Goal: Information Seeking & Learning: Learn about a topic

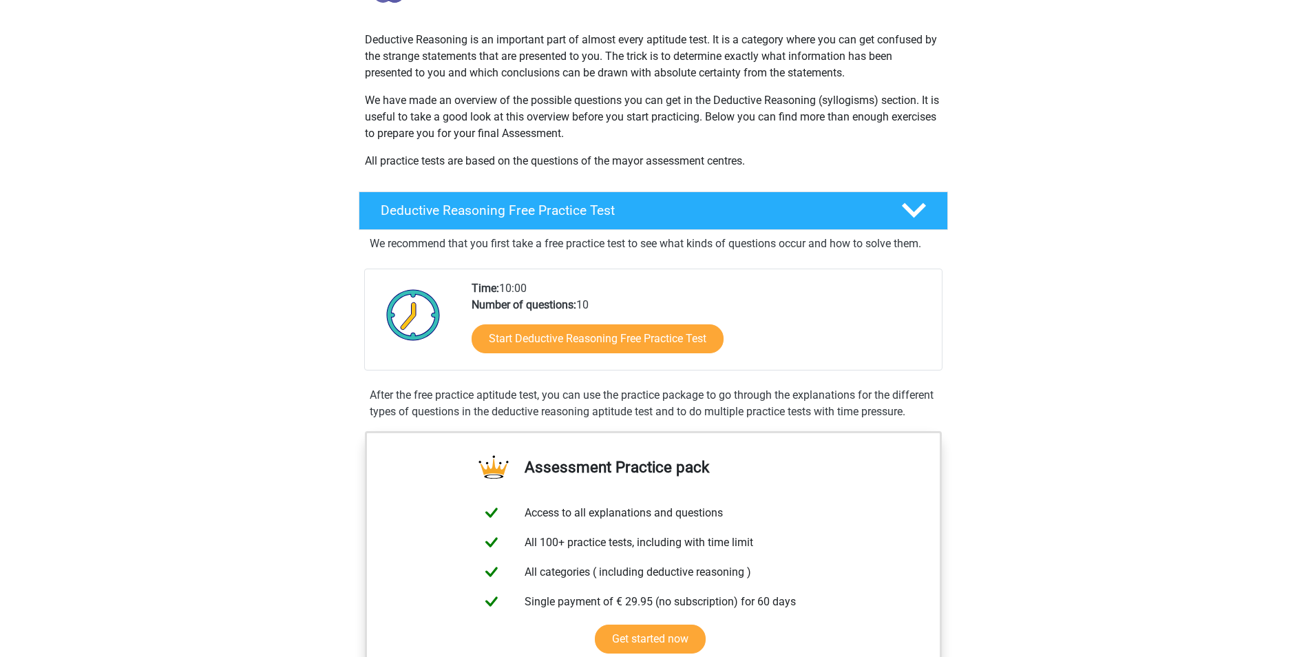
scroll to position [69, 0]
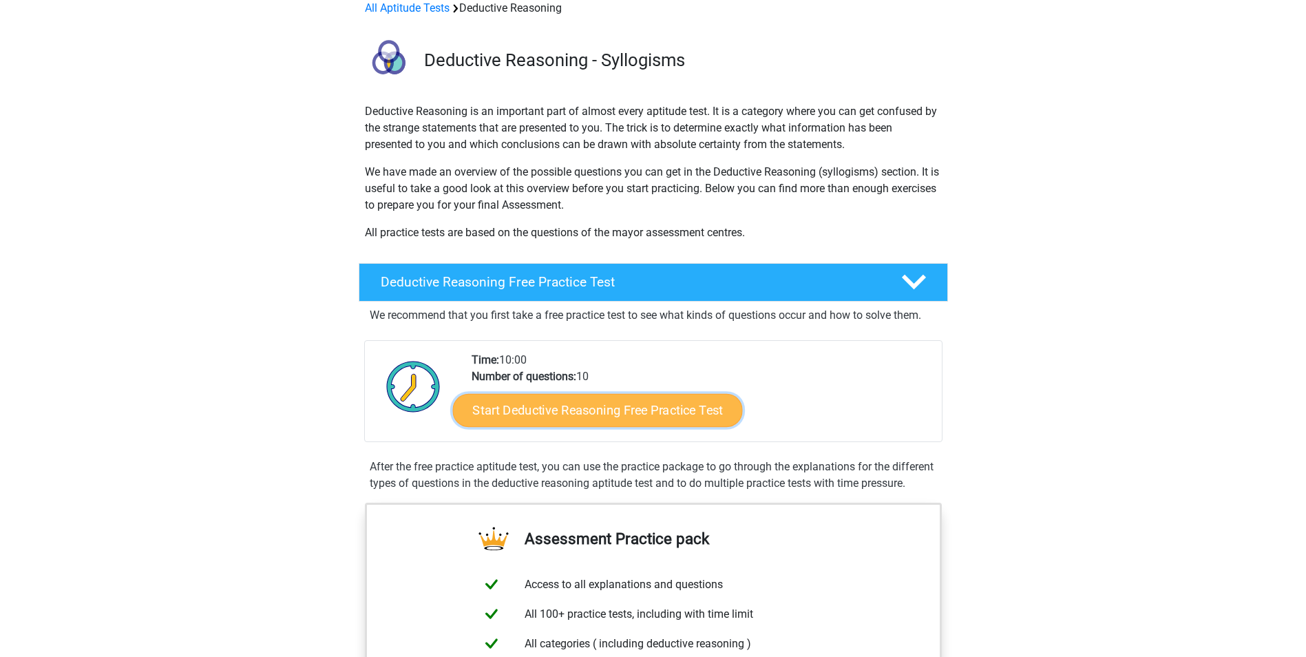
click at [585, 413] on link "Start Deductive Reasoning Free Practice Test" at bounding box center [597, 409] width 290 height 33
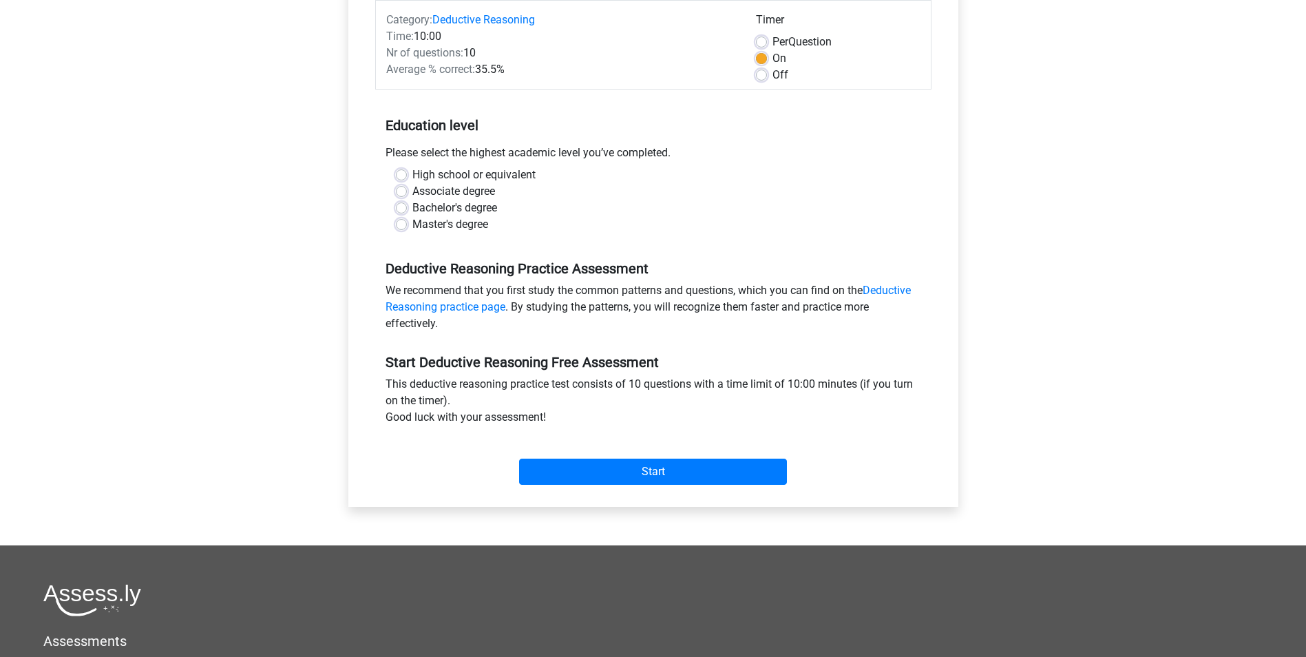
scroll to position [207, 0]
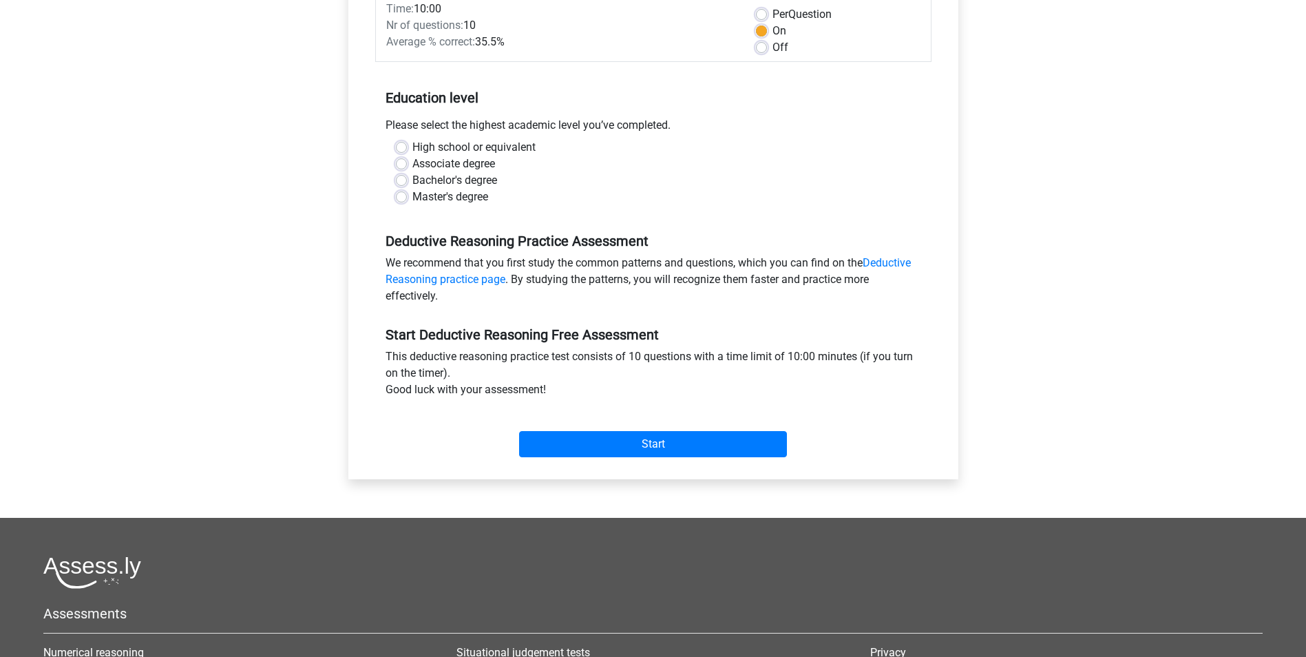
click at [412, 165] on label "Associate degree" at bounding box center [453, 164] width 83 height 17
click at [400, 165] on input "Associate degree" at bounding box center [401, 163] width 11 height 14
radio input "true"
click at [605, 440] on input "Start" at bounding box center [653, 444] width 268 height 26
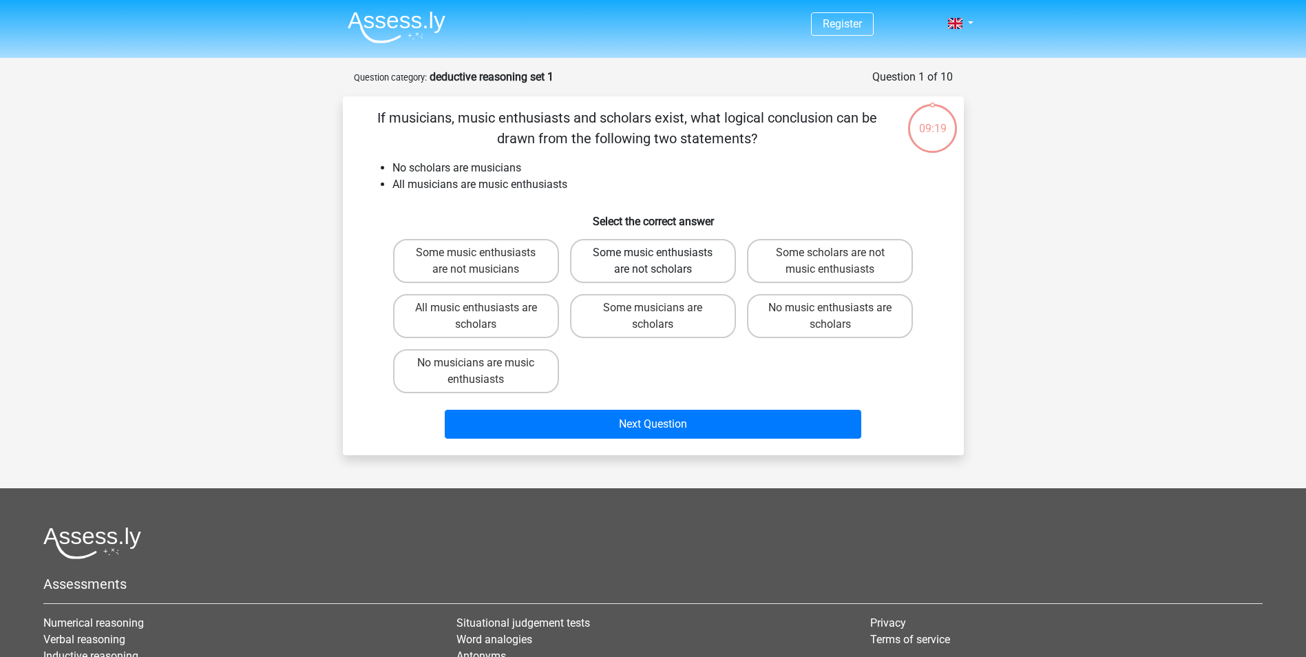
click at [700, 264] on label "Some music enthusiasts are not scholars" at bounding box center [653, 261] width 166 height 44
click at [662, 262] on input "Some music enthusiasts are not scholars" at bounding box center [657, 257] width 9 height 9
radio input "true"
click at [815, 264] on label "Some scholars are not music enthusiasts" at bounding box center [830, 261] width 166 height 44
click at [830, 262] on input "Some scholars are not music enthusiasts" at bounding box center [834, 257] width 9 height 9
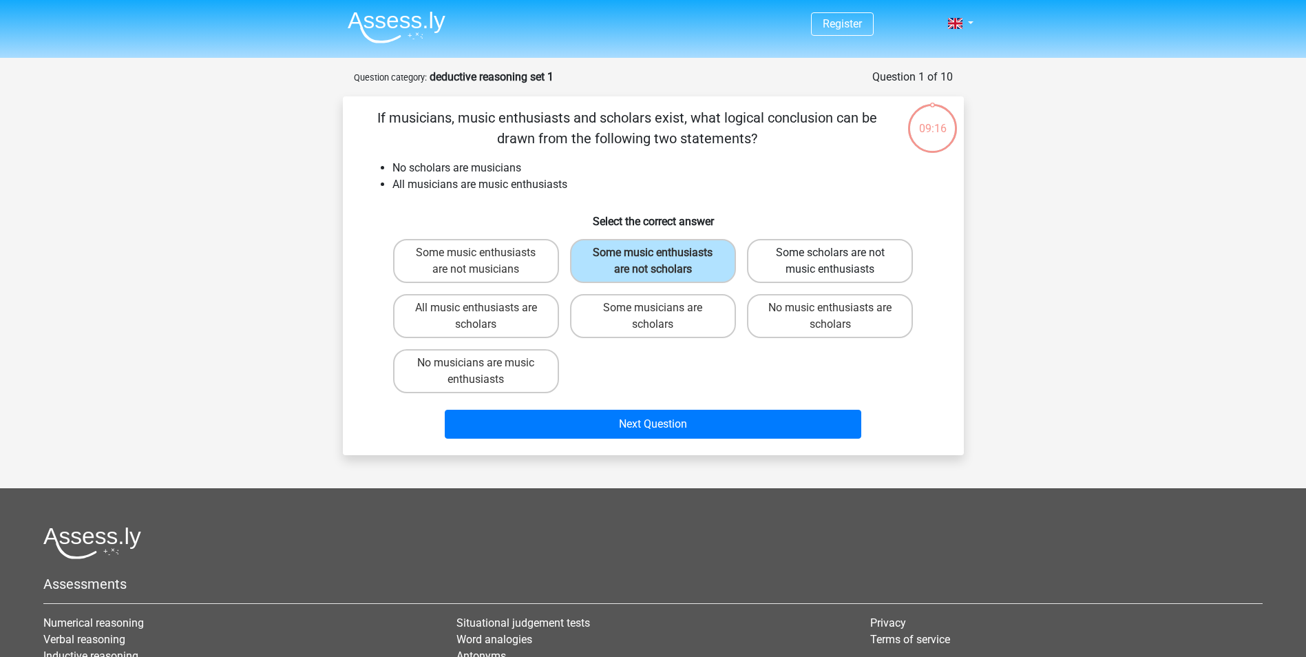
radio input "true"
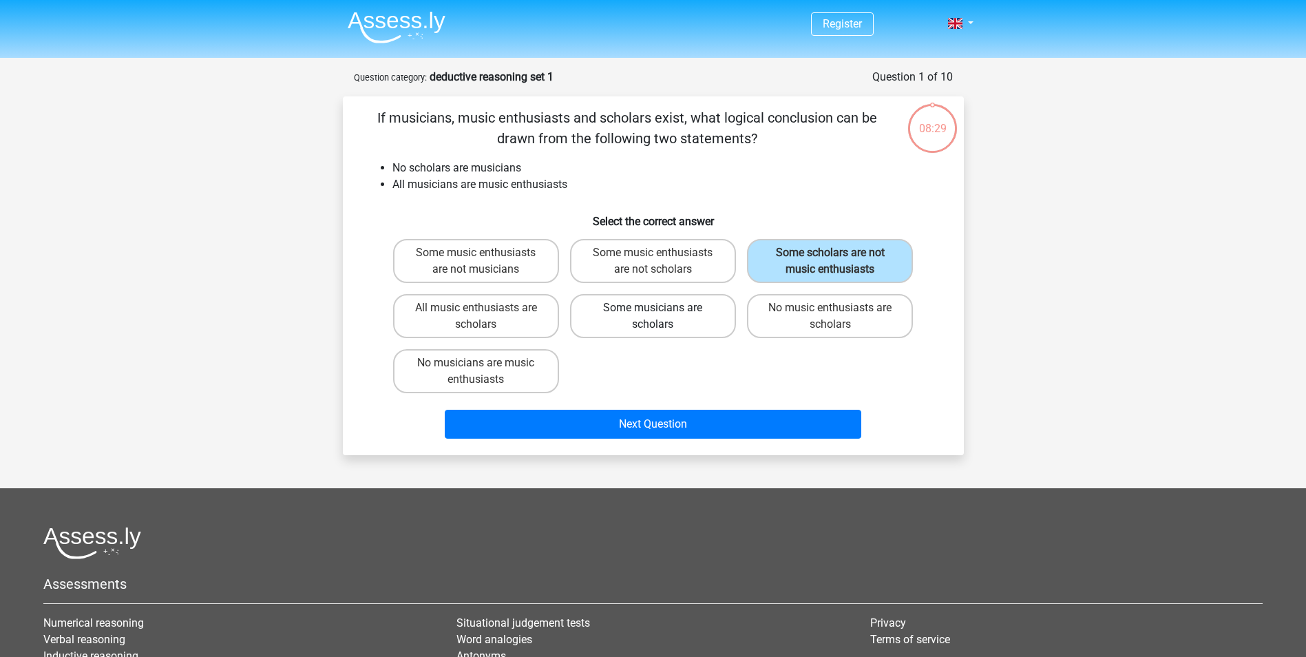
click at [671, 319] on label "Some musicians are scholars" at bounding box center [653, 316] width 166 height 44
click at [662, 317] on input "Some musicians are scholars" at bounding box center [657, 312] width 9 height 9
radio input "true"
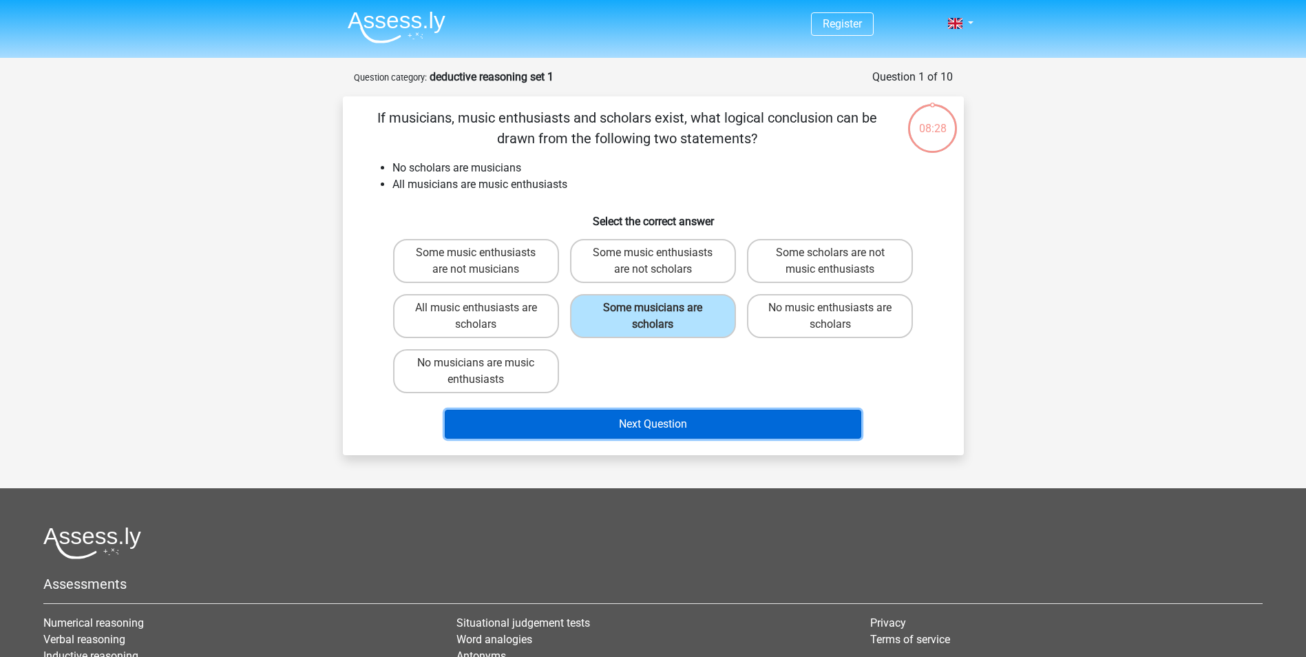
click at [676, 428] on button "Next Question" at bounding box center [653, 424] width 417 height 29
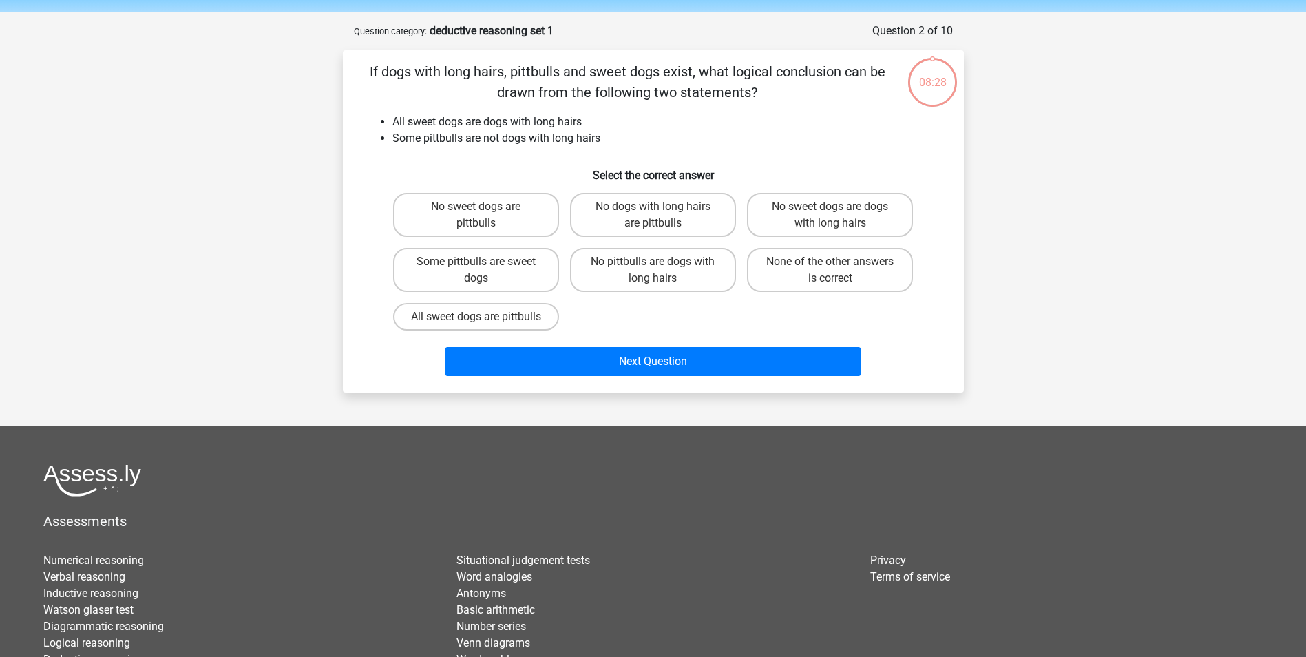
scroll to position [69, 0]
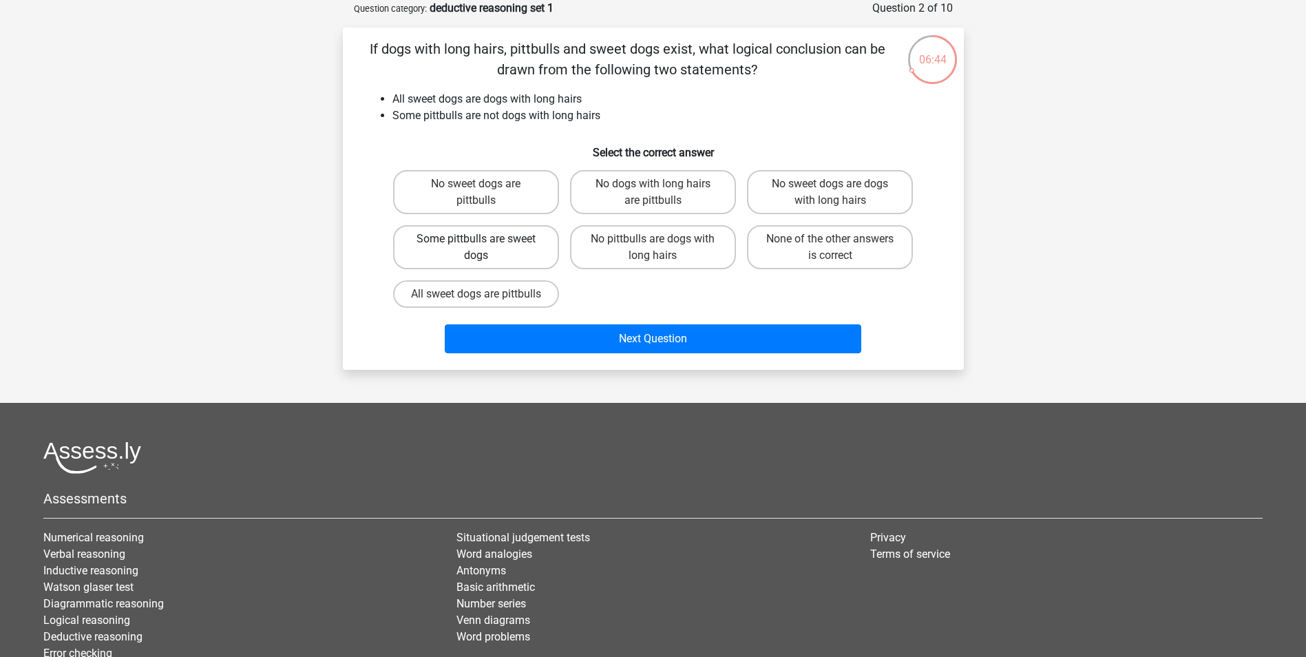
click at [509, 249] on label "Some pittbulls are sweet dogs" at bounding box center [476, 247] width 166 height 44
click at [485, 248] on input "Some pittbulls are sweet dogs" at bounding box center [480, 243] width 9 height 9
radio input "true"
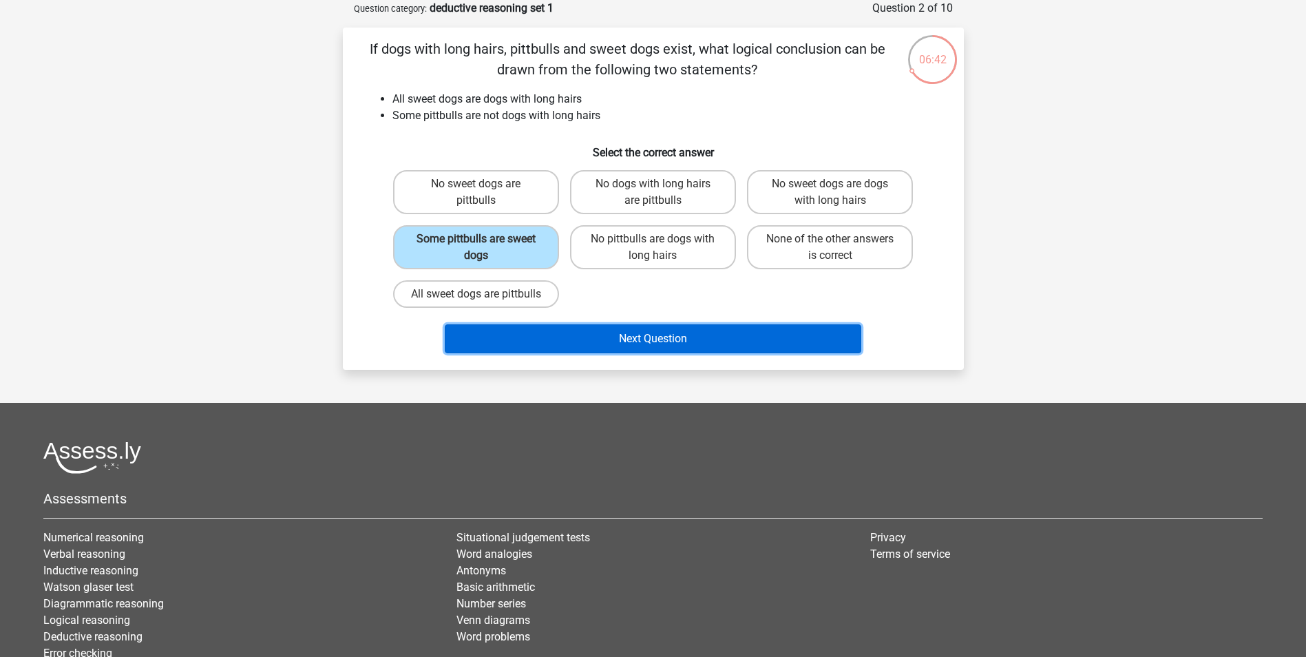
click at [667, 353] on button "Next Question" at bounding box center [653, 338] width 417 height 29
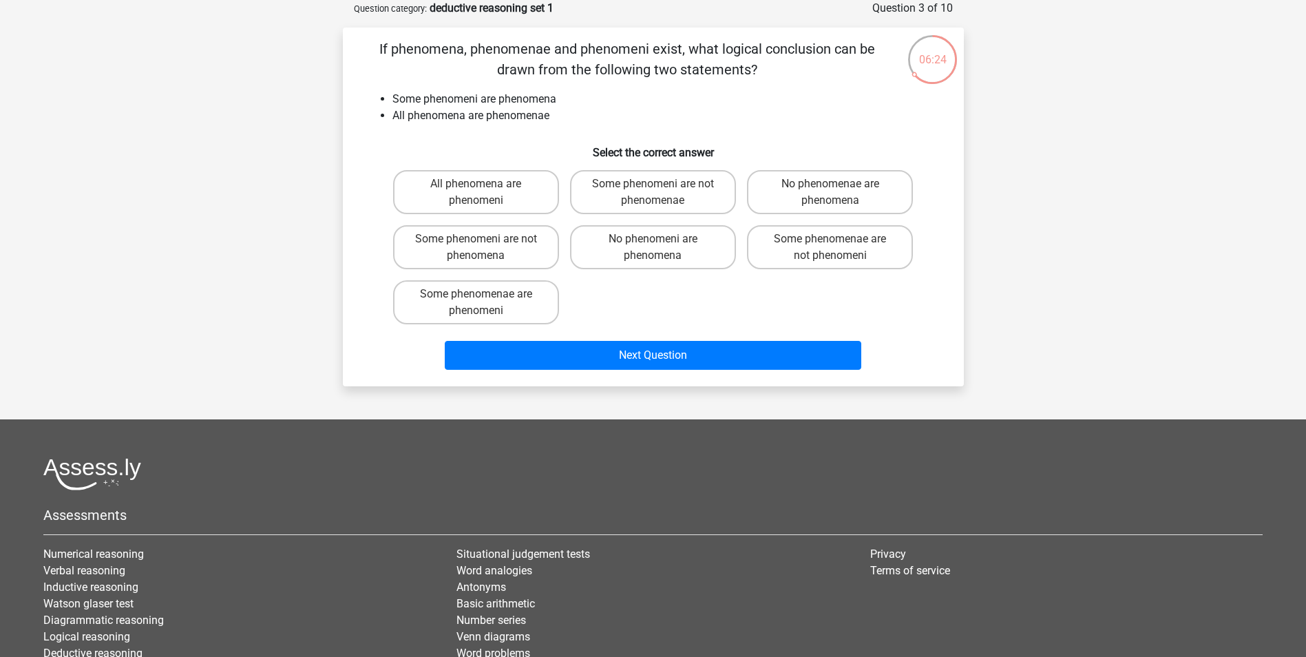
drag, startPoint x: 757, startPoint y: 72, endPoint x: 374, endPoint y: 42, distance: 384.0
click at [374, 42] on p "If phenomena, phenomenae and phenomeni exist, what logical conclusion can be dr…" at bounding box center [627, 59] width 525 height 41
copy p "If phenomena, phenomenae and phenomeni exist, what logical conclusion can be dr…"
click at [492, 301] on label "Some phenomenae are phenomeni" at bounding box center [476, 302] width 166 height 44
click at [485, 301] on input "Some phenomenae are phenomeni" at bounding box center [480, 298] width 9 height 9
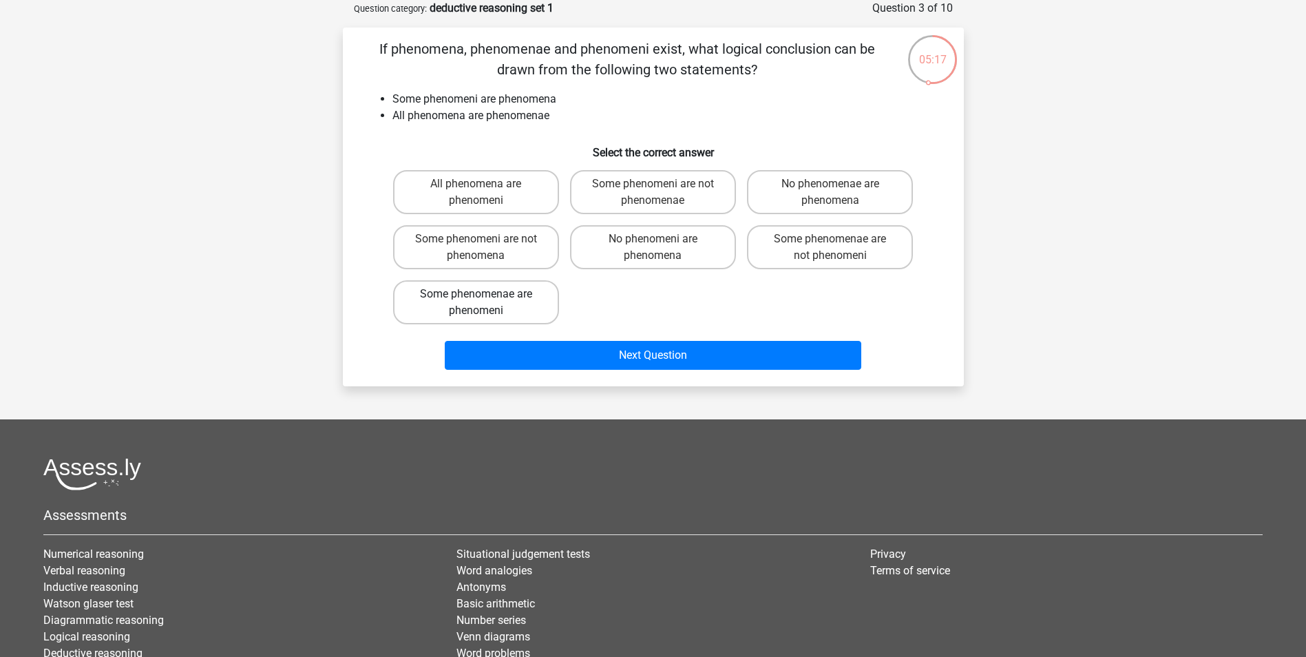
radio input "true"
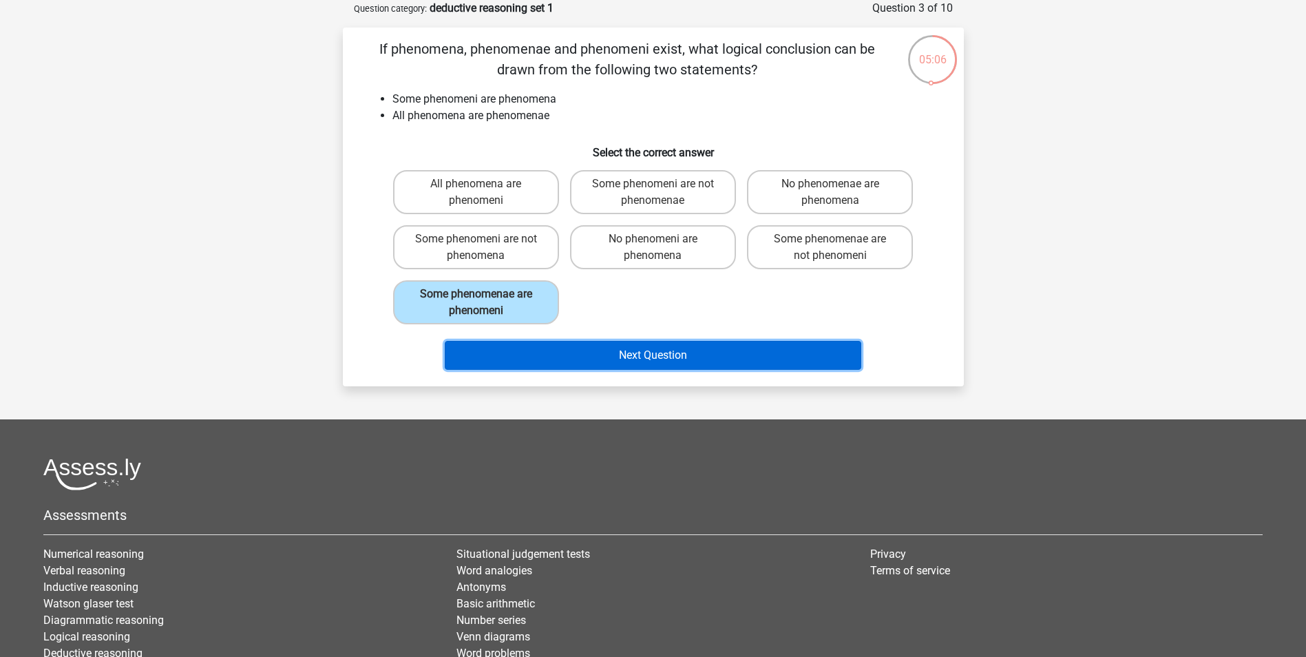
click at [688, 351] on button "Next Question" at bounding box center [653, 355] width 417 height 29
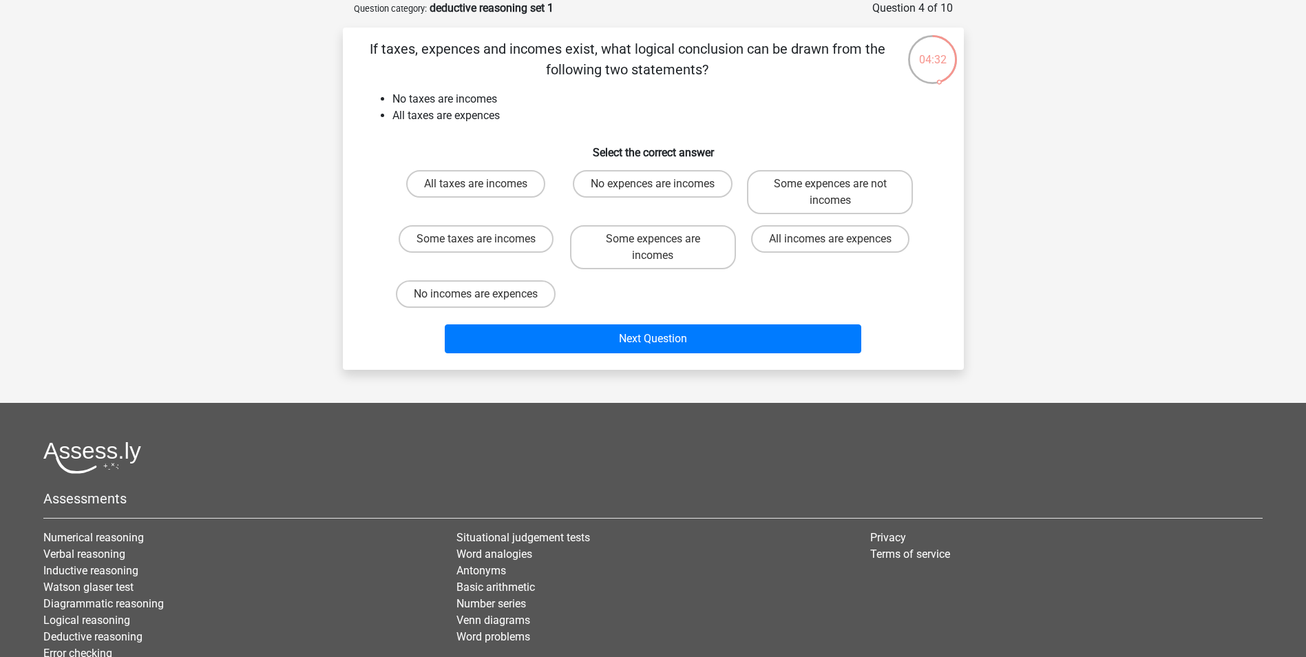
drag, startPoint x: 369, startPoint y: 46, endPoint x: 713, endPoint y: 72, distance: 345.3
click at [713, 72] on p "If taxes, expences and incomes exist, what logical conclusion can be drawn from…" at bounding box center [627, 59] width 525 height 41
copy p "If taxes, expences and incomes exist, what logical conclusion can be drawn from…"
click at [818, 186] on label "Some expences are not incomes" at bounding box center [830, 192] width 166 height 44
click at [830, 186] on input "Some expences are not incomes" at bounding box center [834, 188] width 9 height 9
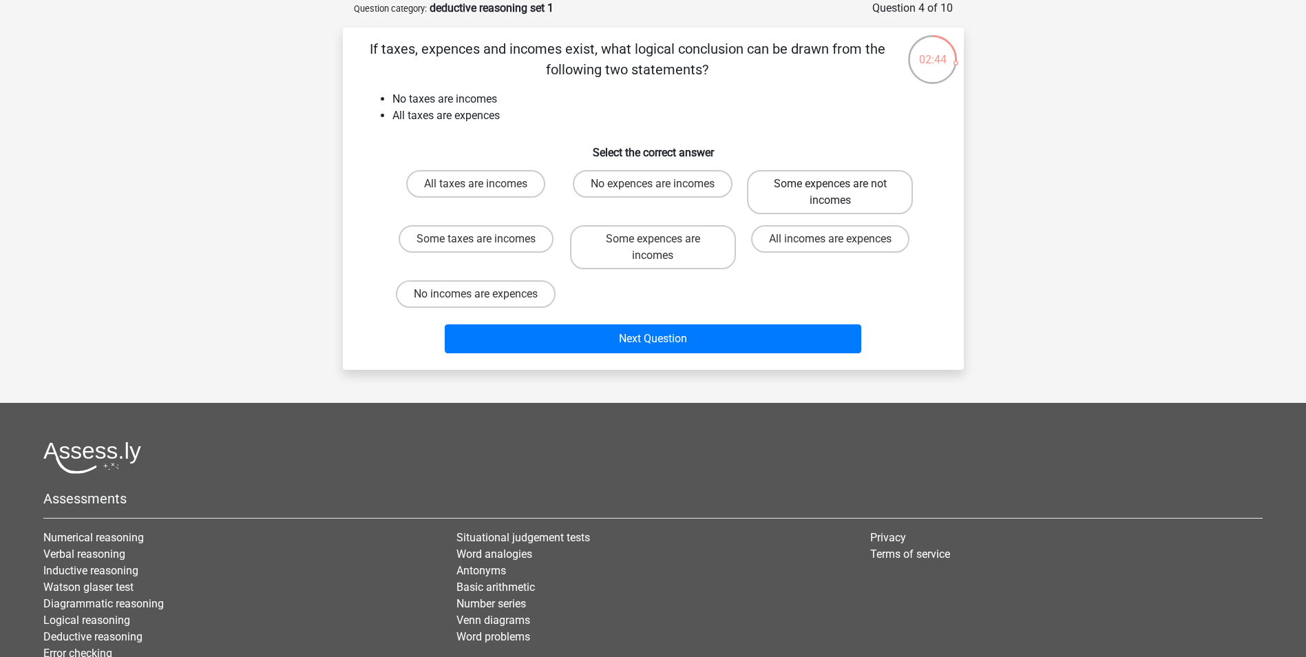
radio input "true"
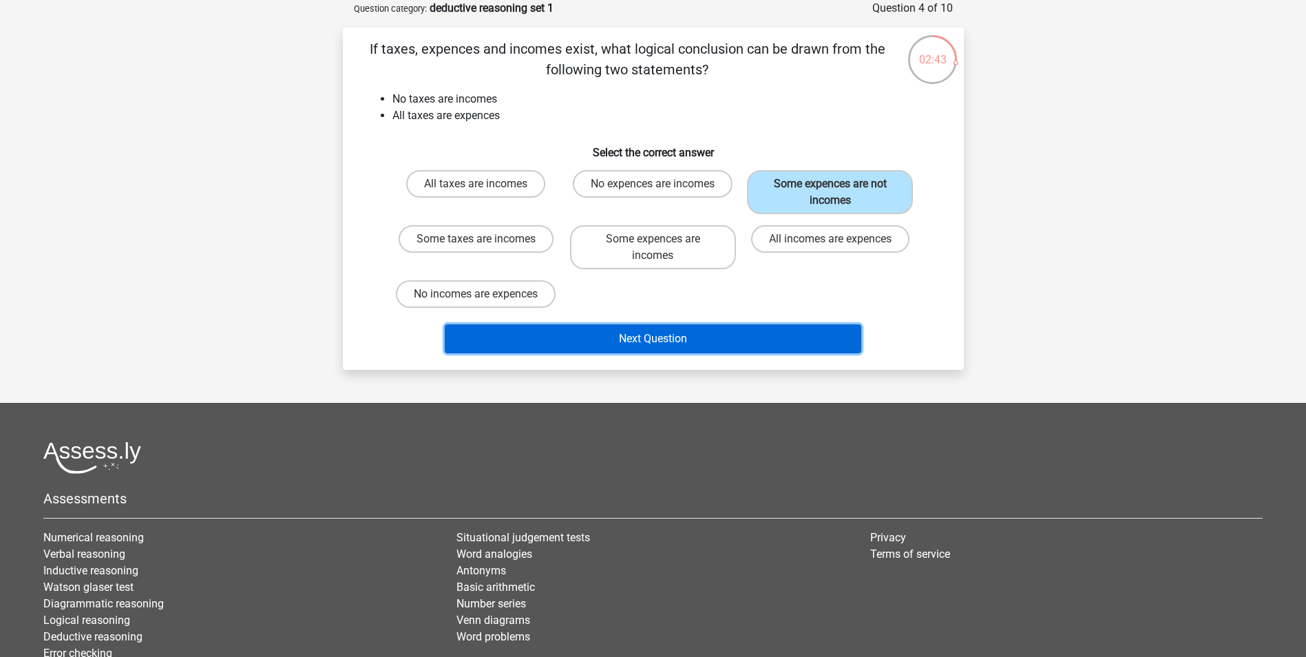
click at [678, 336] on button "Next Question" at bounding box center [653, 338] width 417 height 29
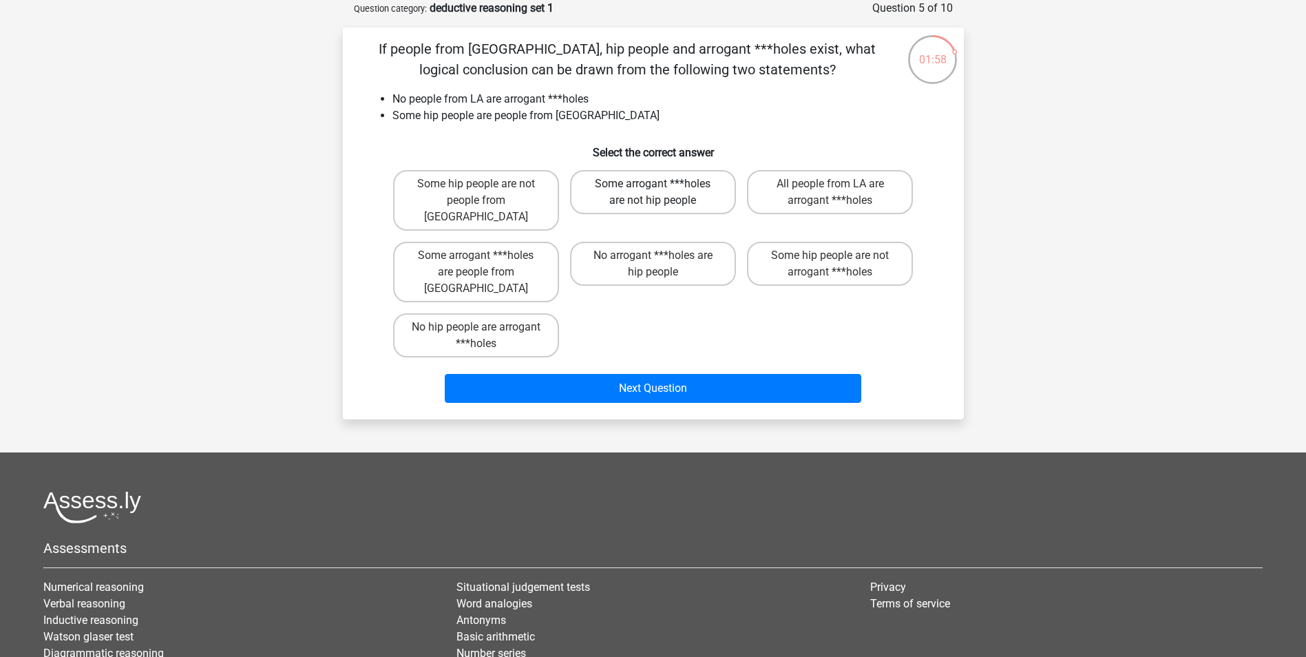
click at [694, 197] on label "Some arrogant ***holes are not hip people" at bounding box center [653, 192] width 166 height 44
click at [662, 193] on input "Some arrogant ***holes are not hip people" at bounding box center [657, 188] width 9 height 9
radio input "true"
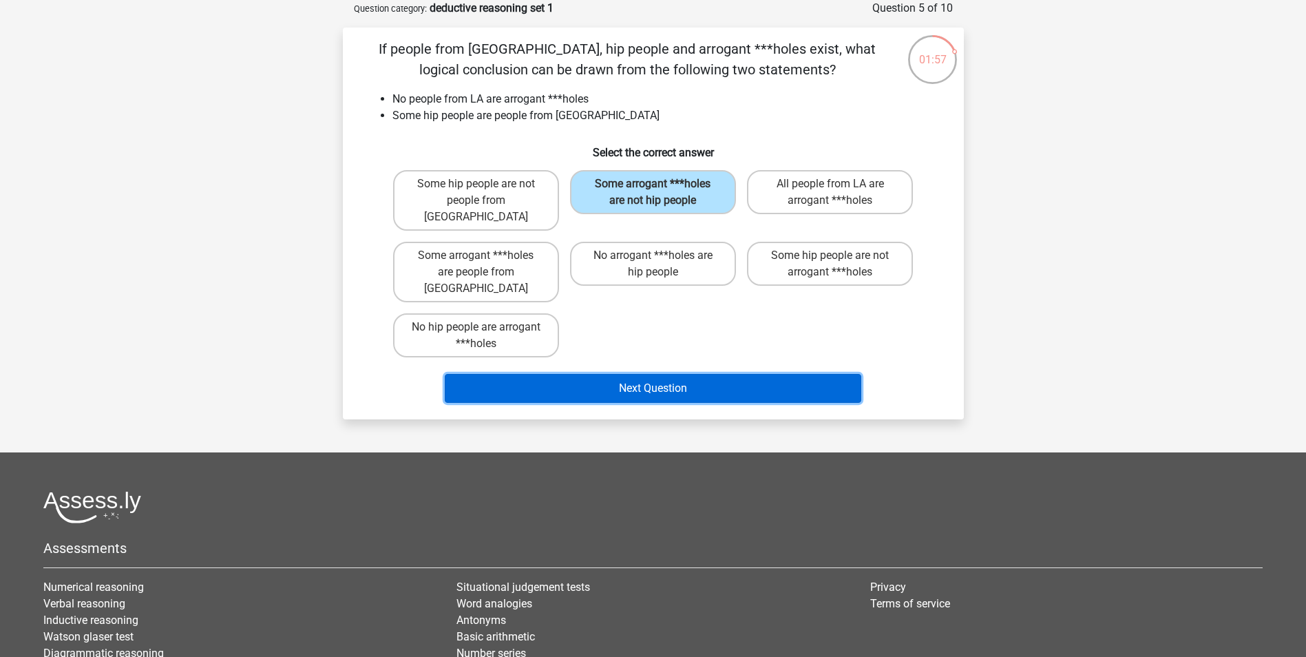
click at [680, 374] on button "Next Question" at bounding box center [653, 388] width 417 height 29
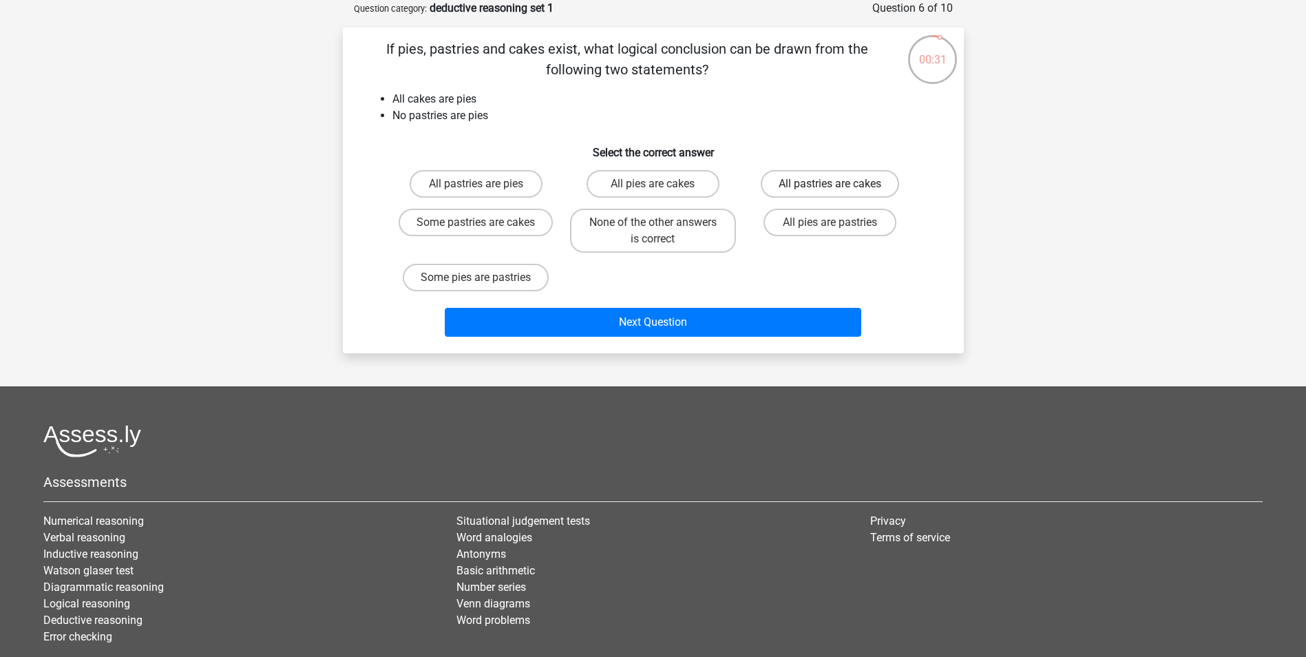
click at [817, 183] on label "All pastries are cakes" at bounding box center [830, 184] width 138 height 28
click at [830, 184] on input "All pastries are cakes" at bounding box center [834, 188] width 9 height 9
radio input "true"
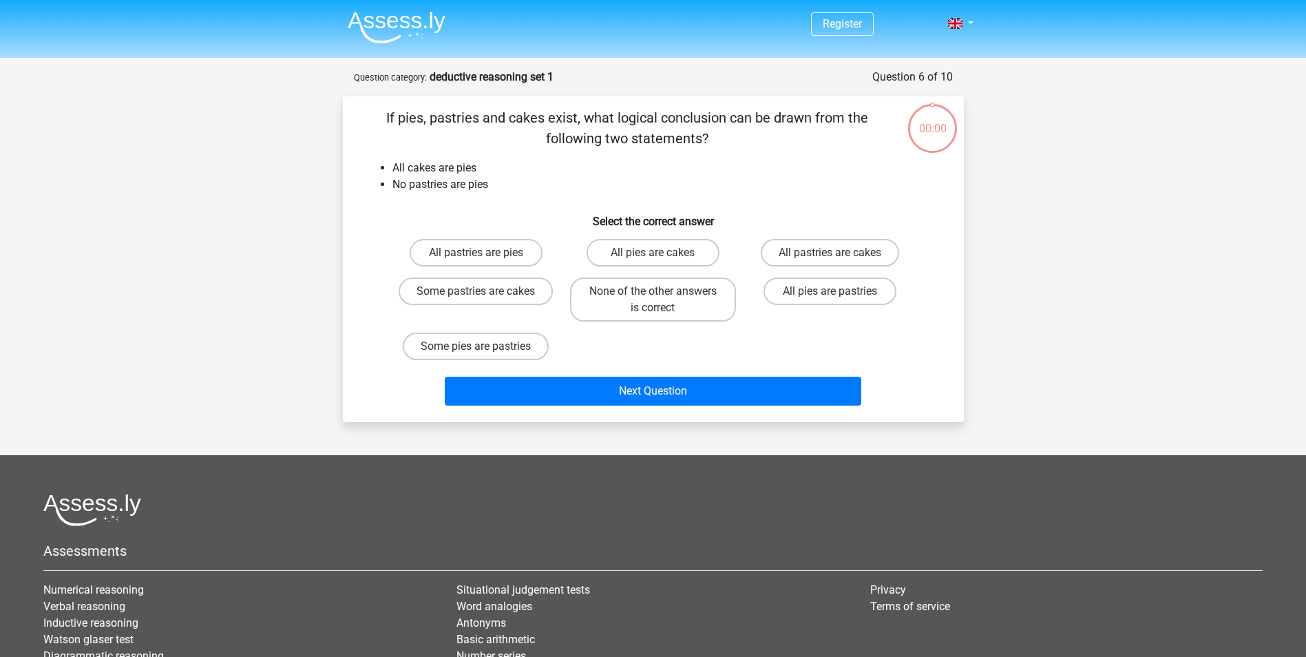
scroll to position [69, 0]
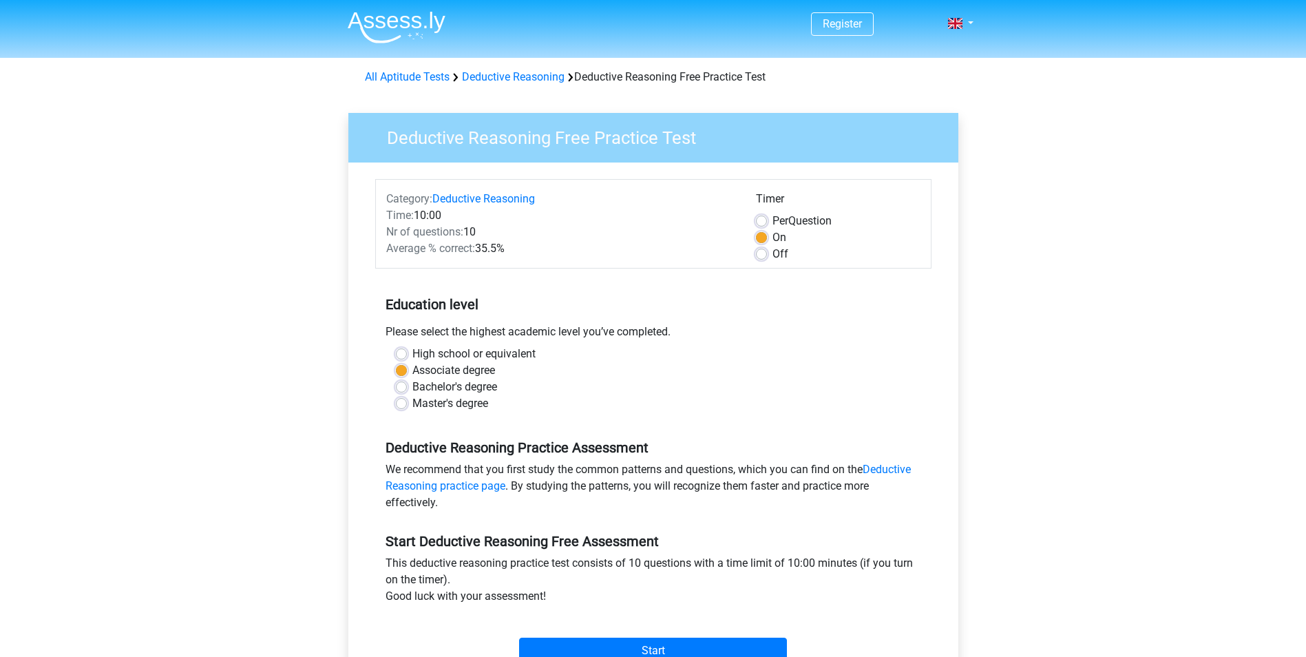
scroll to position [207, 0]
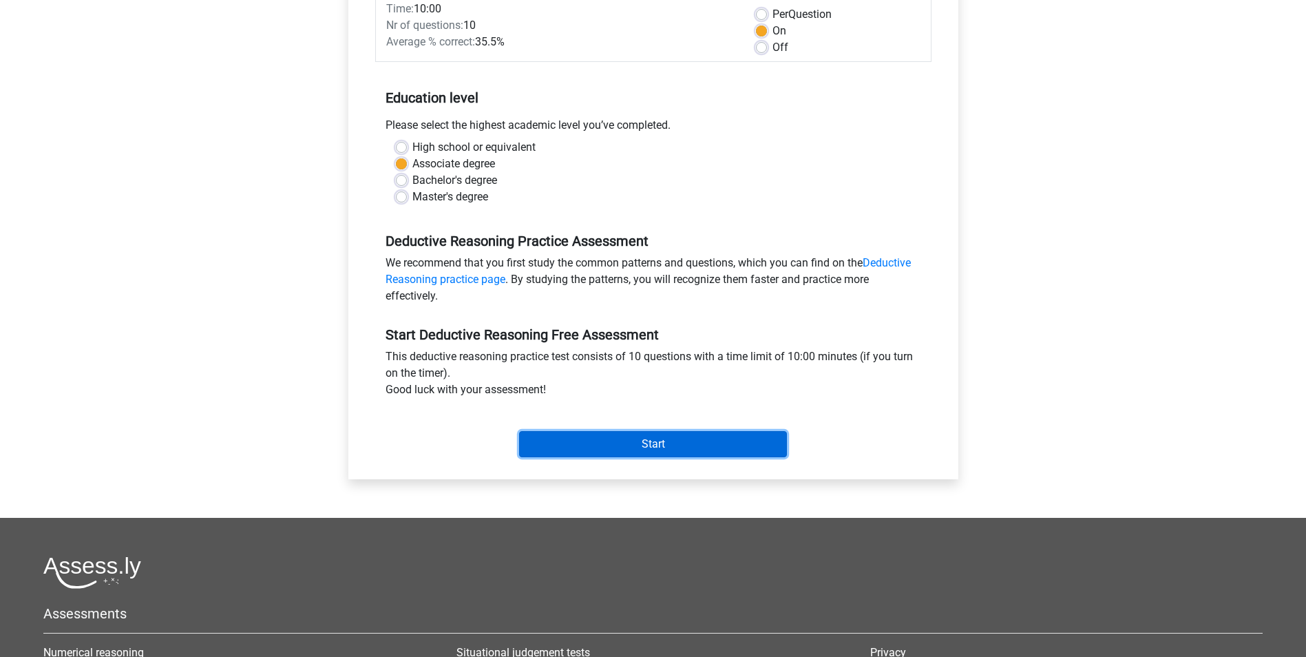
click at [644, 439] on input "Start" at bounding box center [653, 444] width 268 height 26
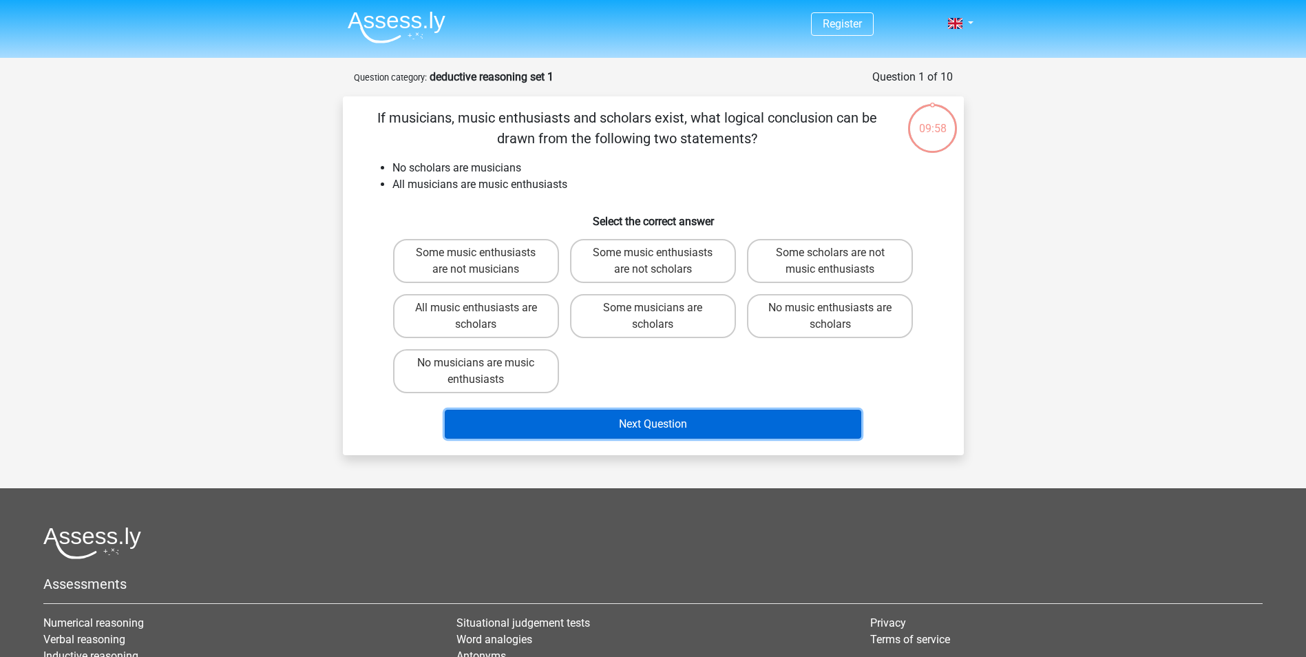
click at [664, 423] on button "Next Question" at bounding box center [653, 424] width 417 height 29
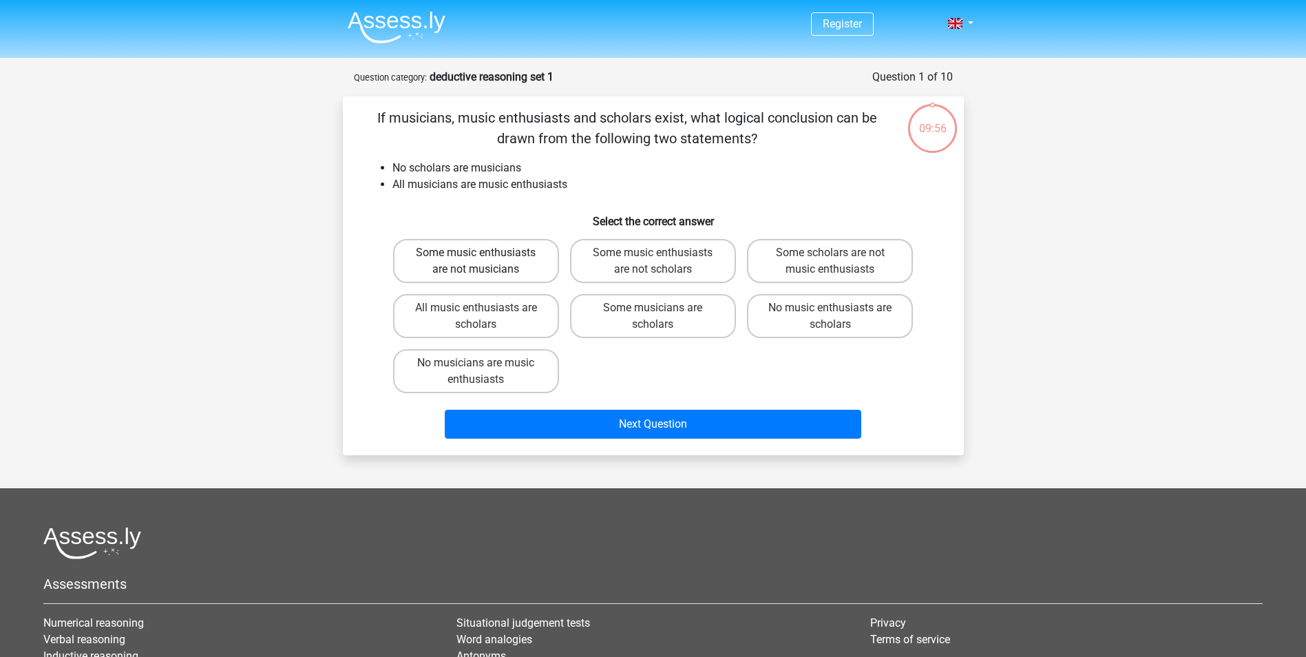
click at [487, 255] on label "Some music enthusiasts are not musicians" at bounding box center [476, 261] width 166 height 44
click at [485, 255] on input "Some music enthusiasts are not musicians" at bounding box center [480, 257] width 9 height 9
radio input "true"
click at [193, 63] on div "Register Nederlands English" at bounding box center [653, 426] width 1306 height 852
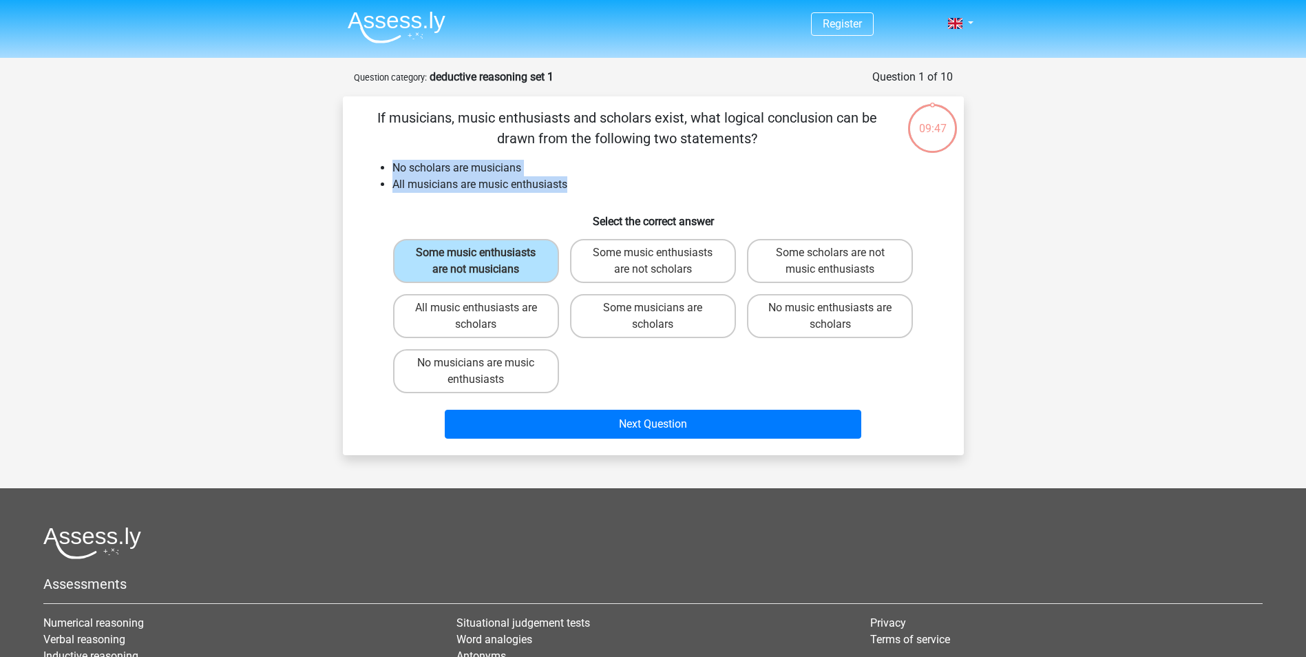
drag, startPoint x: 395, startPoint y: 167, endPoint x: 580, endPoint y: 193, distance: 187.7
click at [580, 193] on ul "No scholars are musicians All musicians are music enthusiasts" at bounding box center [653, 176] width 577 height 33
copy ul "No scholars are musicians All musicians are music enthusiasts"
